Goal: Check status

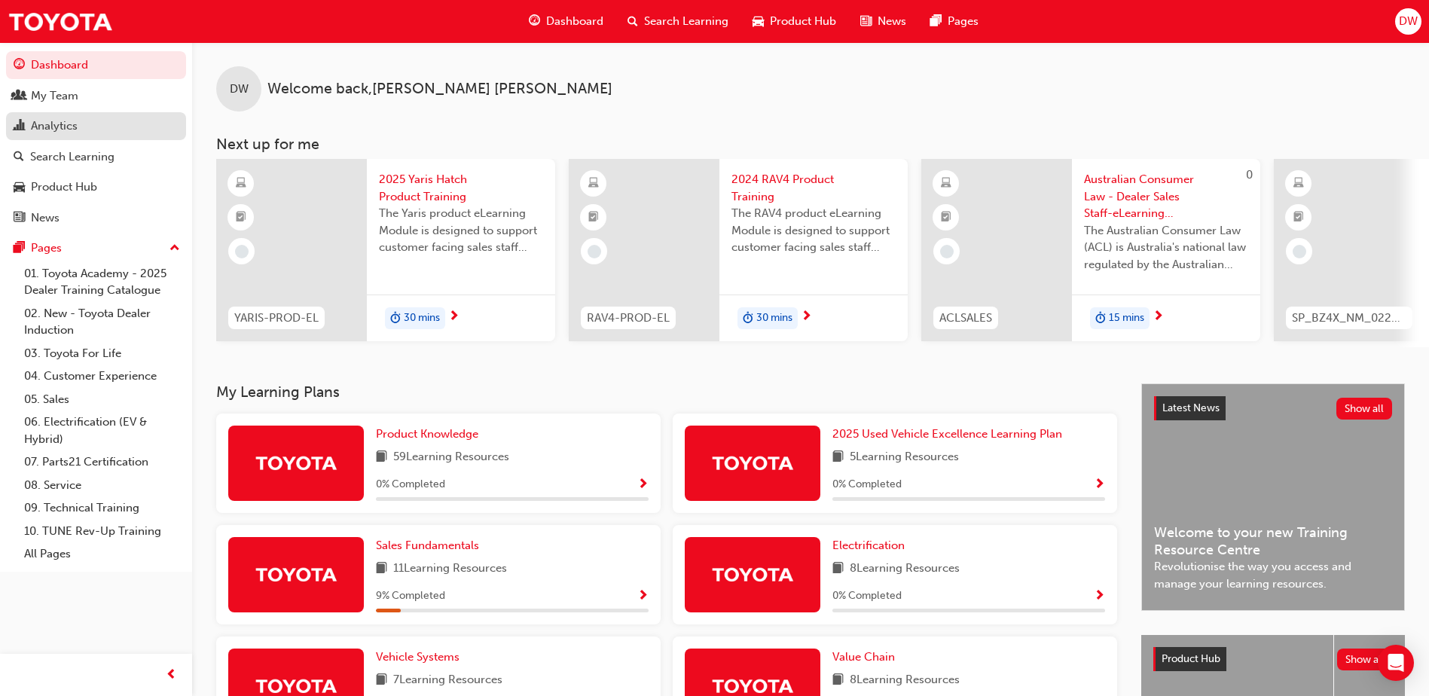
click at [47, 126] on div "Analytics" at bounding box center [54, 126] width 47 height 17
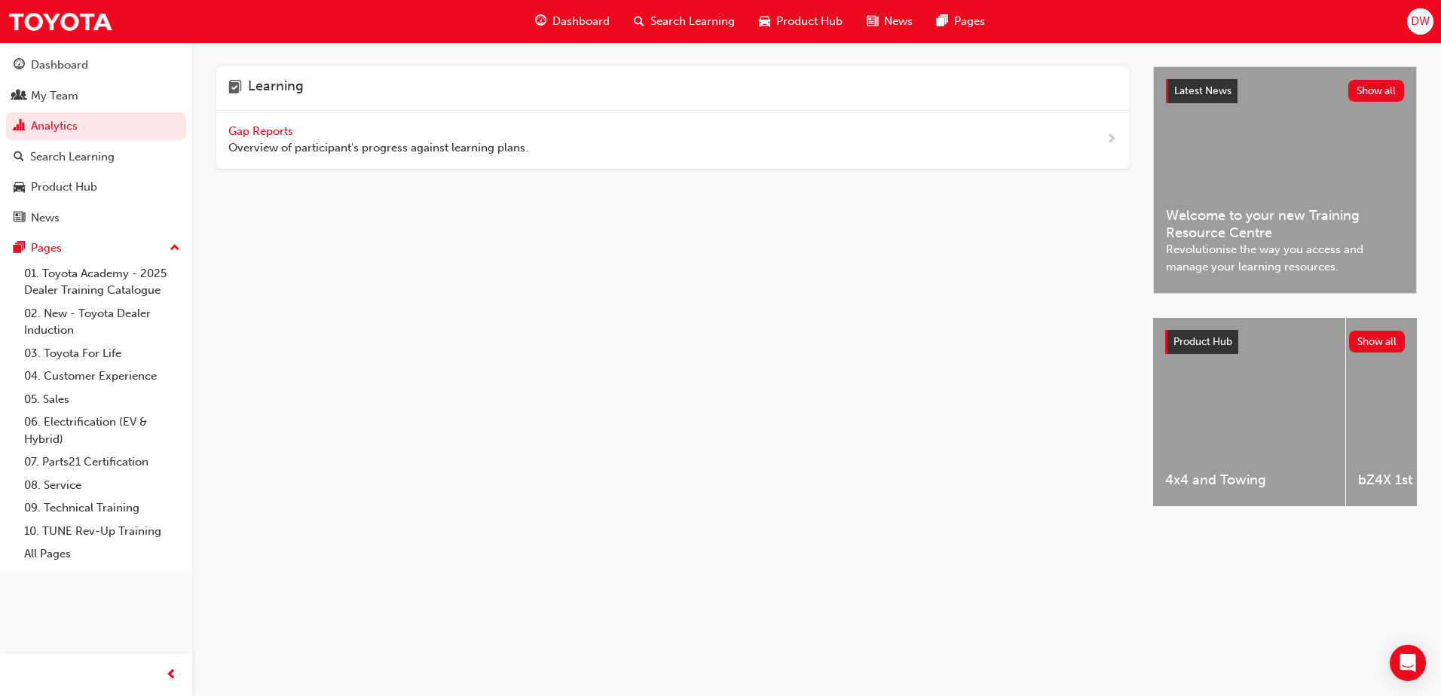
click at [270, 130] on span "Gap Reports" at bounding box center [262, 131] width 68 height 14
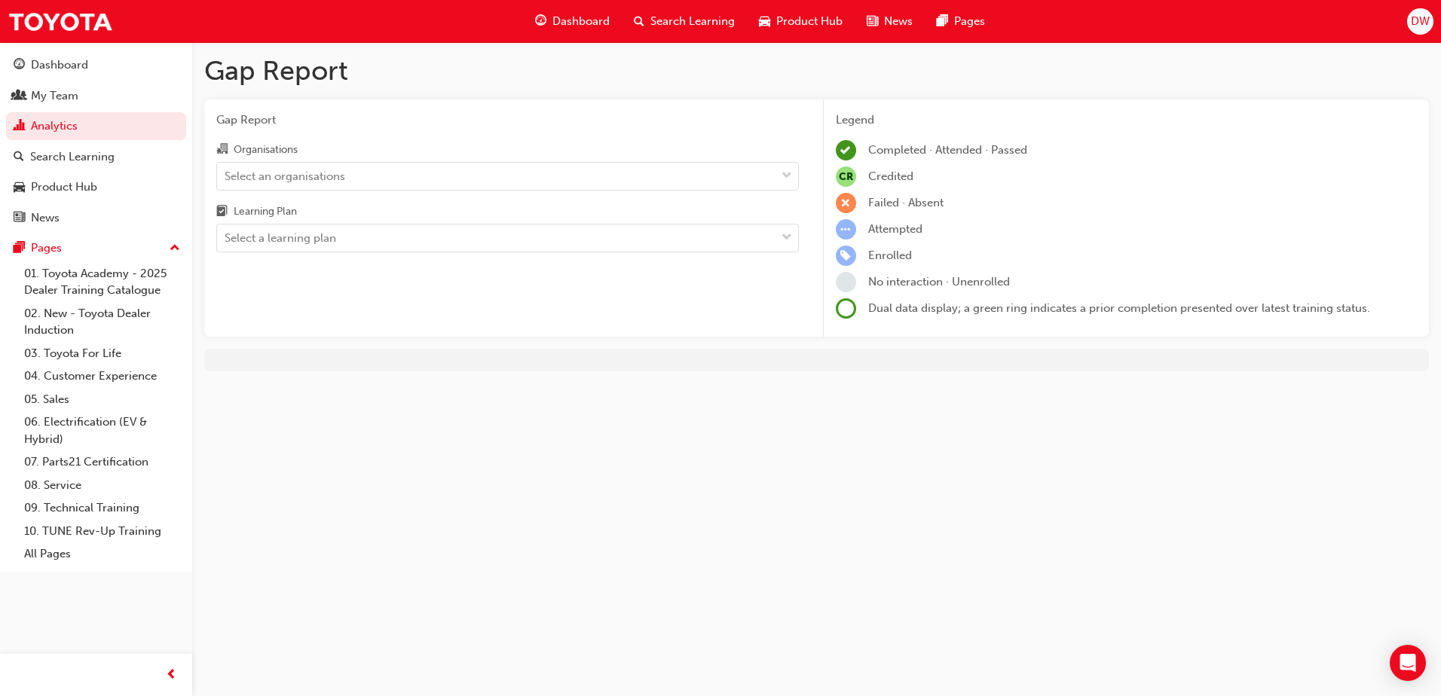
click at [427, 180] on div "Select an organisations" at bounding box center [496, 176] width 558 height 26
click at [226, 180] on input "Organisations Select an organisations" at bounding box center [226, 175] width 2 height 13
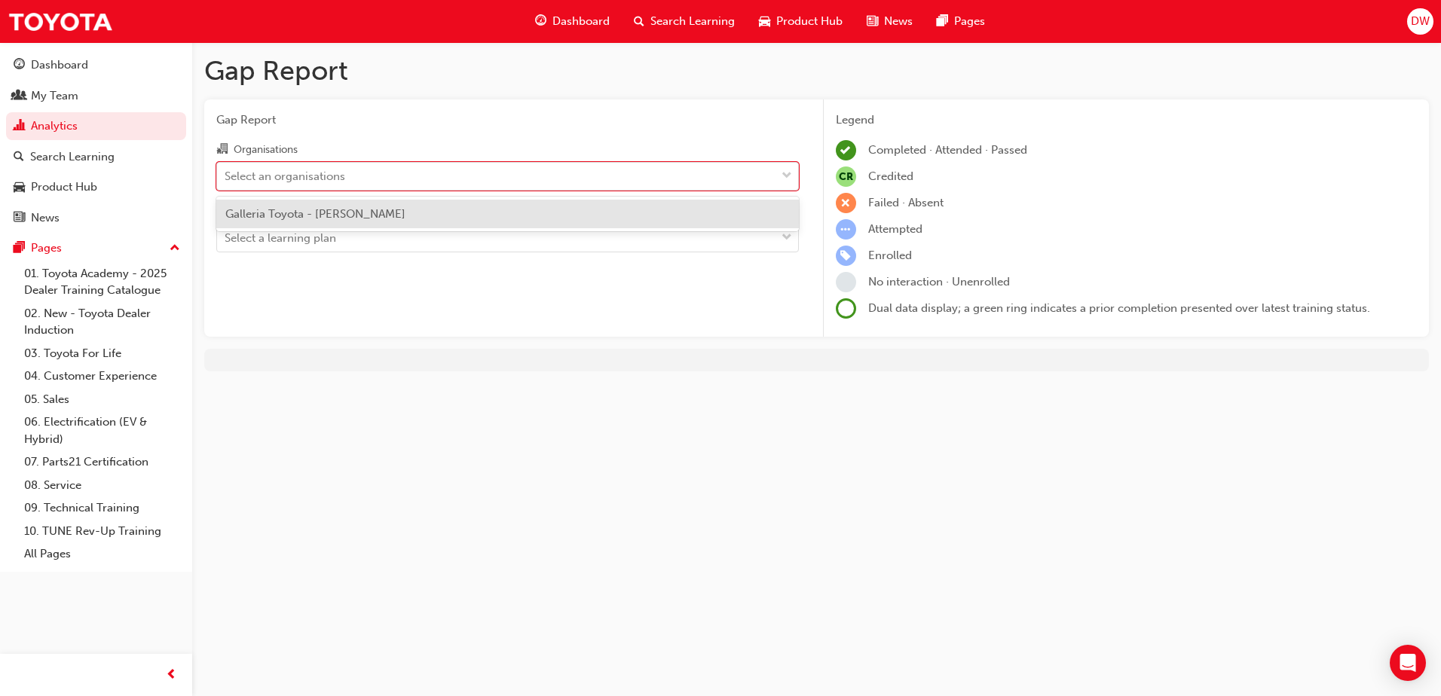
click at [419, 209] on div "Galleria Toyota - [PERSON_NAME]" at bounding box center [507, 214] width 582 height 29
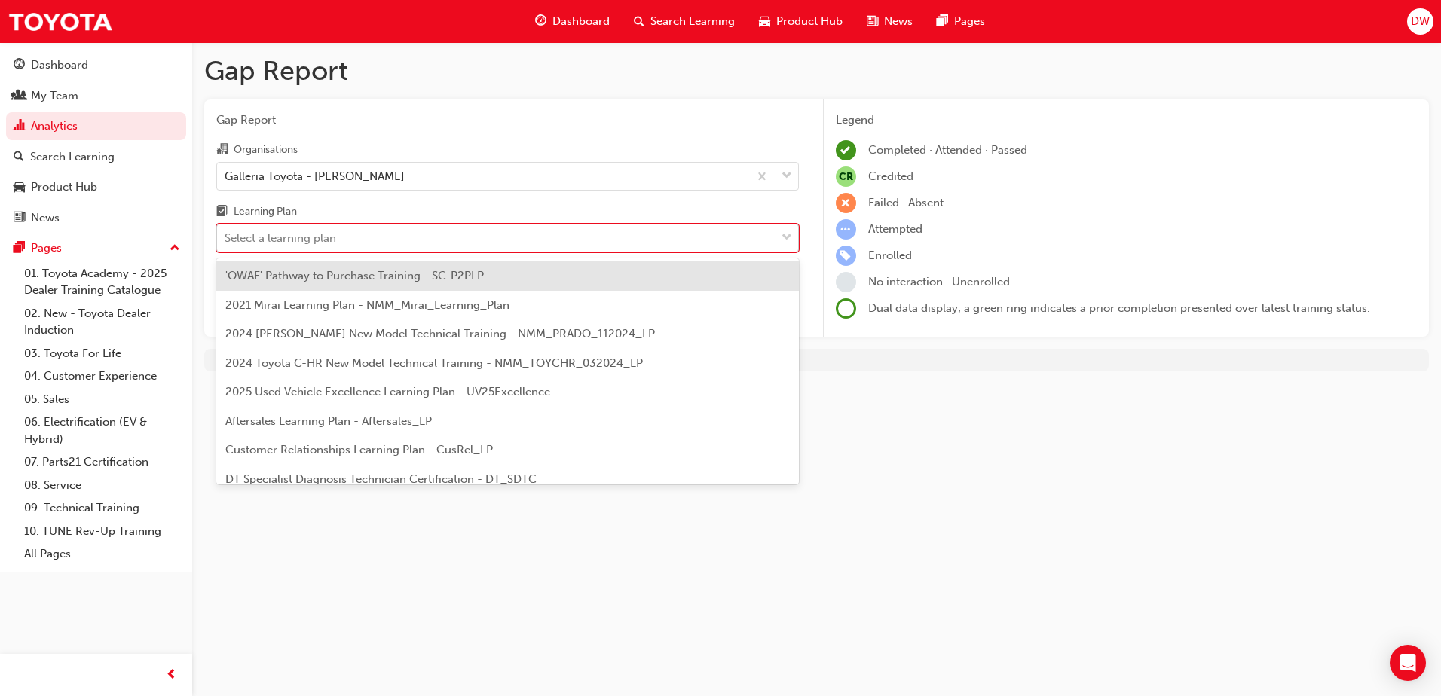
click at [418, 234] on div "Select a learning plan" at bounding box center [496, 238] width 558 height 26
click at [226, 234] on input "Learning Plan option 'OWAF' Pathway to Purchase Training - SC-P2PLP focused, 1 …" at bounding box center [226, 237] width 2 height 13
click at [429, 271] on span "'OWAF' Pathway to Purchase Training - SC-P2PLP" at bounding box center [354, 276] width 258 height 14
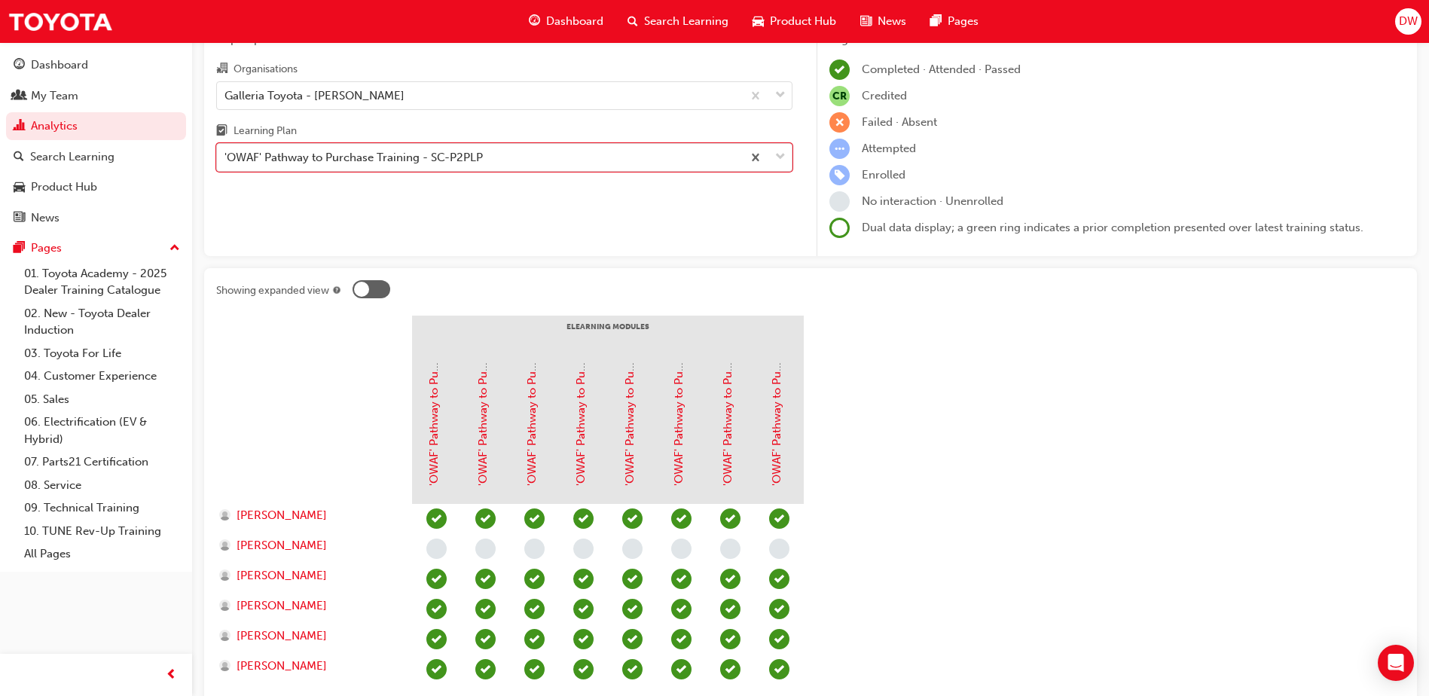
scroll to position [45, 0]
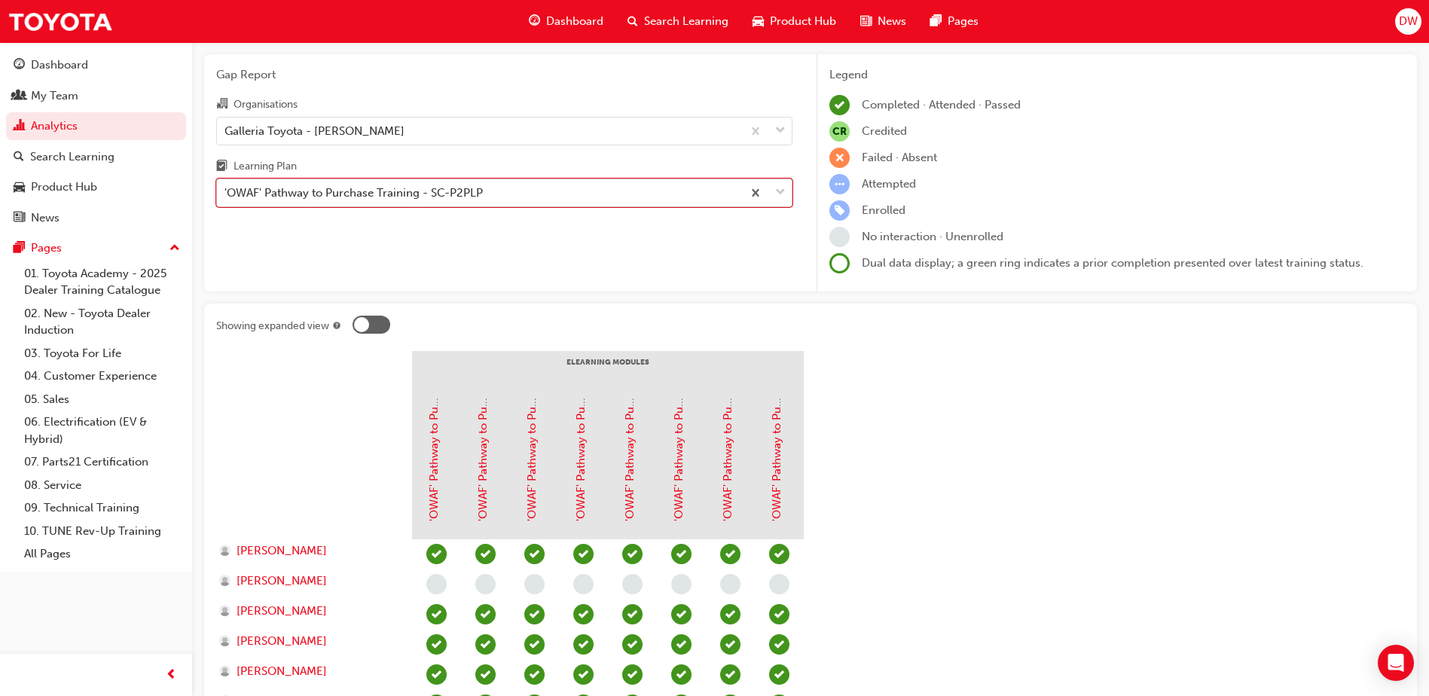
click at [542, 188] on div "'OWAF' Pathway to Purchase Training - SC-P2PLP" at bounding box center [479, 193] width 525 height 26
click at [226, 188] on input "Learning Plan option 'OWAF' Pathway to Purchase Training - SC-P2PLP, selected. …" at bounding box center [226, 192] width 2 height 13
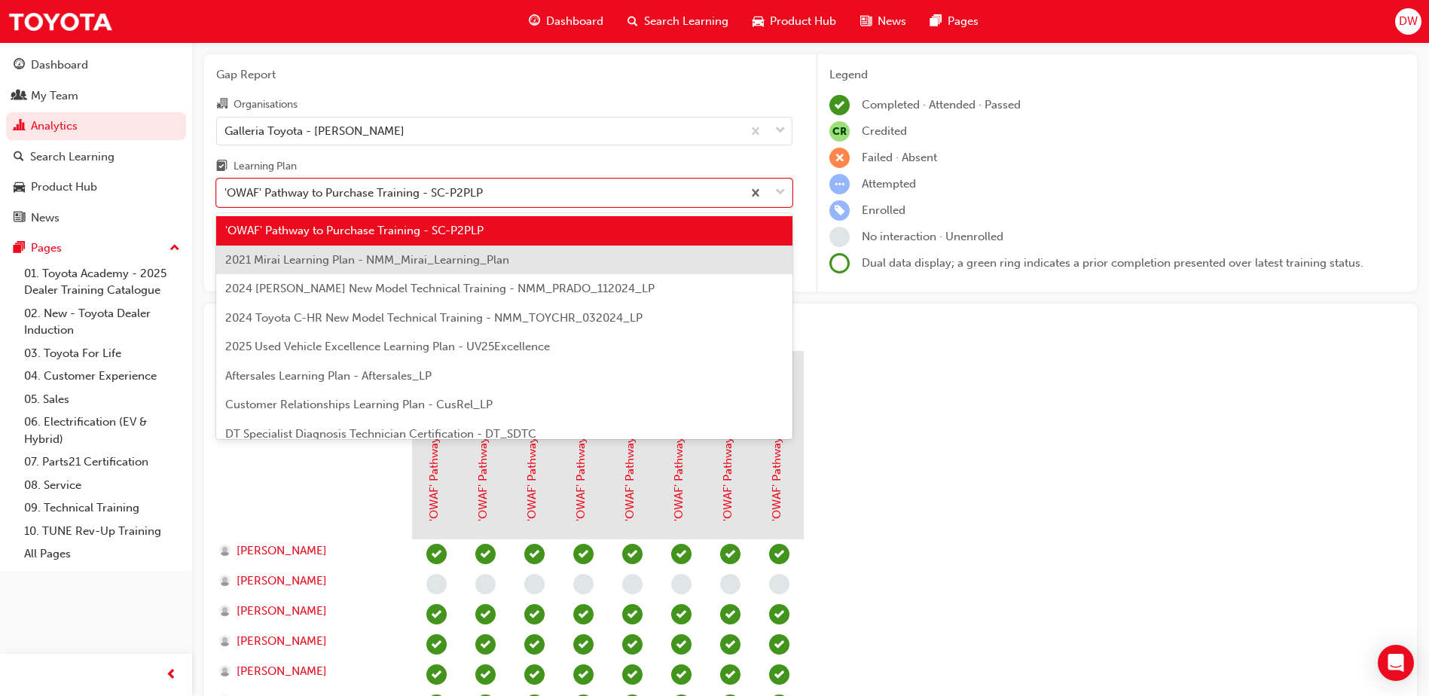
click at [532, 255] on div "2021 Mirai Learning Plan - NMM_Mirai_Learning_Plan" at bounding box center [504, 260] width 576 height 29
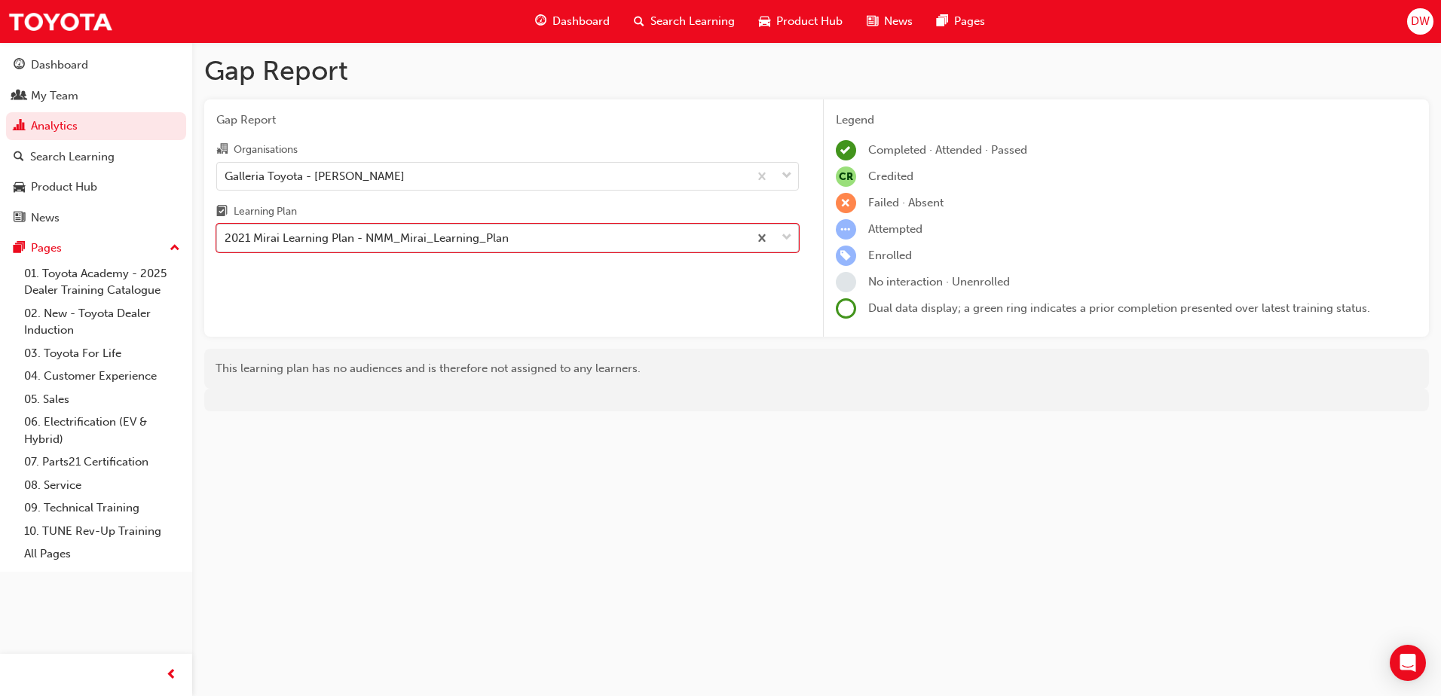
click at [536, 228] on div "2021 Mirai Learning Plan - NMM_Mirai_Learning_Plan" at bounding box center [482, 238] width 531 height 26
click at [226, 231] on input "Learning Plan option 2021 Mirai Learning Plan - NMM_Mirai_Learning_Plan, select…" at bounding box center [226, 237] width 2 height 13
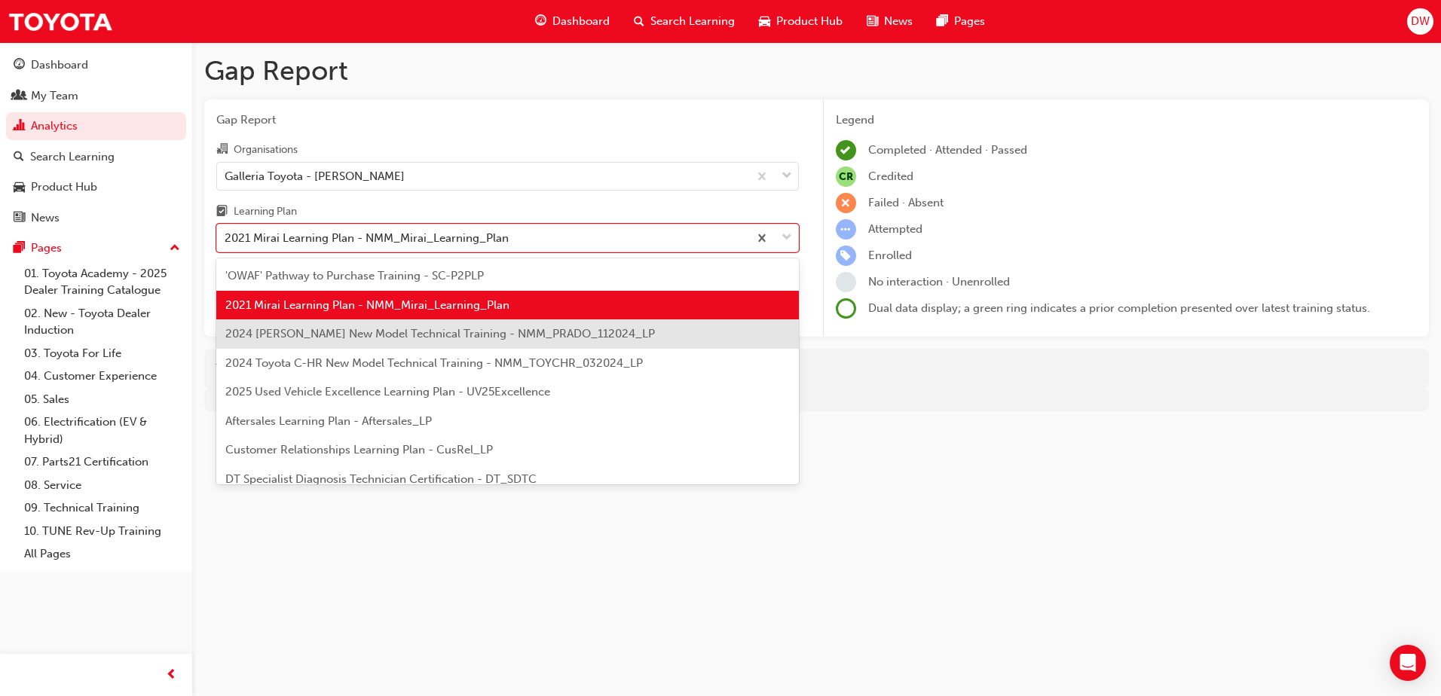
click at [524, 327] on span "2024 [PERSON_NAME] New Model Technical Training - NMM_PRADO_112024_LP" at bounding box center [439, 334] width 429 height 14
